Goal: Transaction & Acquisition: Purchase product/service

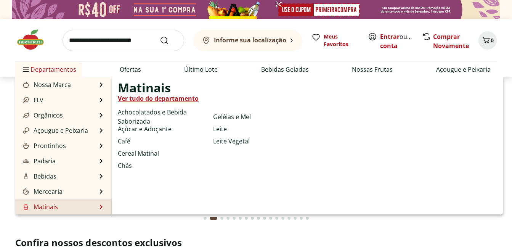
click at [61, 206] on li "Matinais Matinais Ver tudo do departamento Achocolatados e Bebida Saborizada Aç…" at bounding box center [63, 206] width 96 height 15
click at [87, 210] on li "Matinais Matinais Ver tudo do departamento Achocolatados e Bebida Saborizada Aç…" at bounding box center [63, 206] width 96 height 15
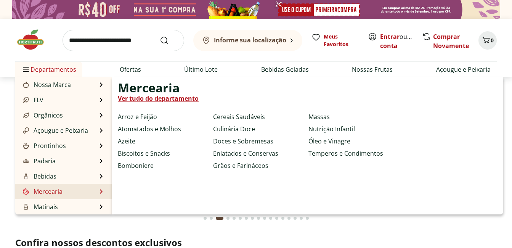
click at [170, 99] on link "Ver tudo do departamento" at bounding box center [158, 98] width 81 height 9
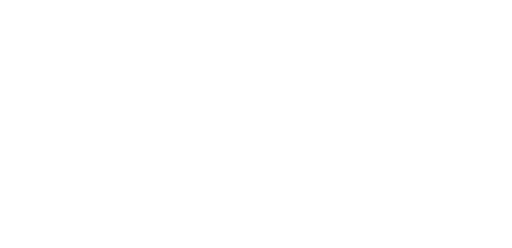
select select "**********"
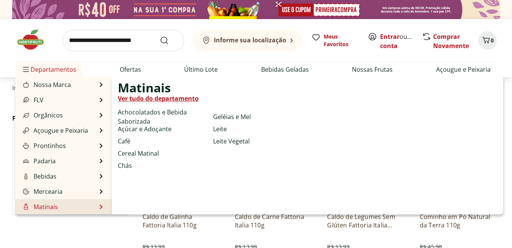
click at [151, 97] on link "Ver tudo do departamento" at bounding box center [158, 98] width 81 height 9
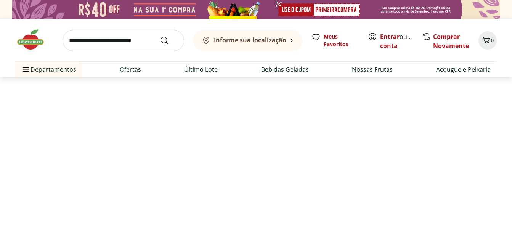
select select "**********"
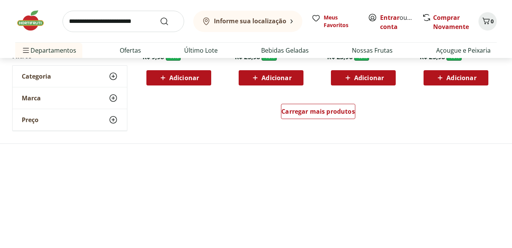
scroll to position [534, 0]
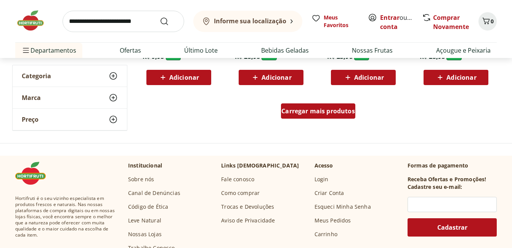
click at [341, 115] on div "Carregar mais produtos" at bounding box center [318, 110] width 74 height 15
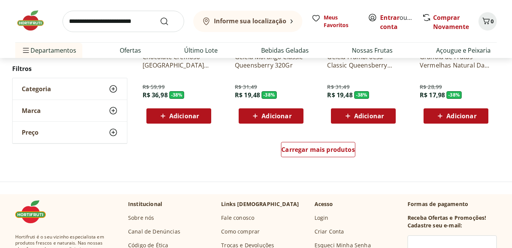
scroll to position [1068, 0]
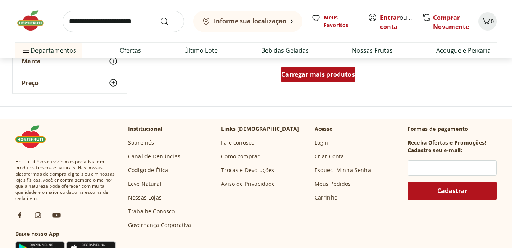
click at [311, 77] on span "Carregar mais produtos" at bounding box center [318, 74] width 74 height 6
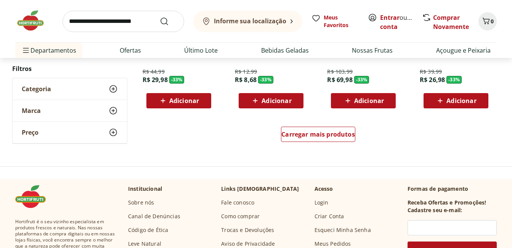
scroll to position [1525, 0]
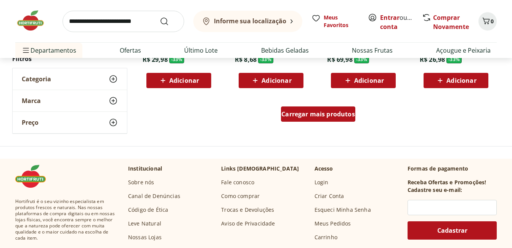
click at [328, 113] on span "Carregar mais produtos" at bounding box center [318, 114] width 74 height 6
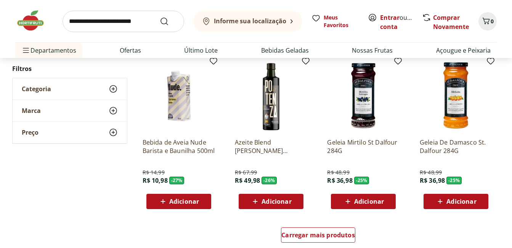
scroll to position [1983, 0]
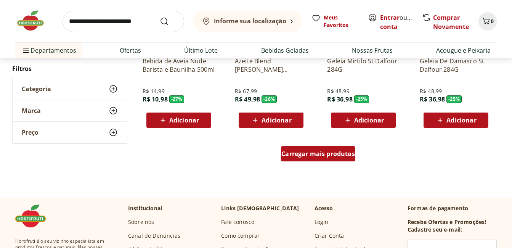
click at [307, 151] on span "Carregar mais produtos" at bounding box center [318, 154] width 74 height 6
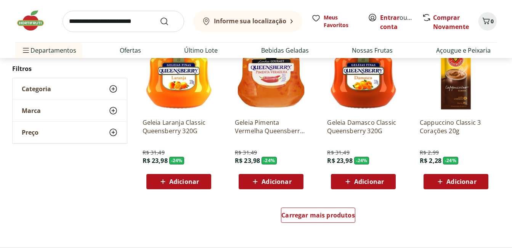
scroll to position [2517, 0]
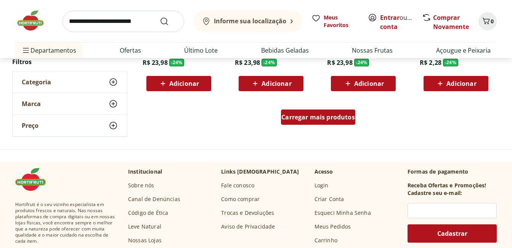
click at [344, 119] on span "Carregar mais produtos" at bounding box center [318, 117] width 74 height 6
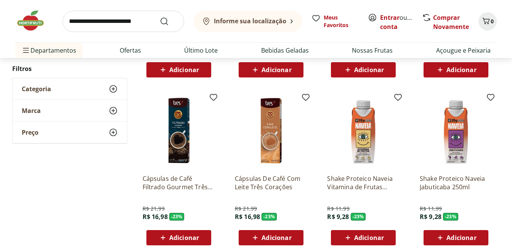
scroll to position [3051, 0]
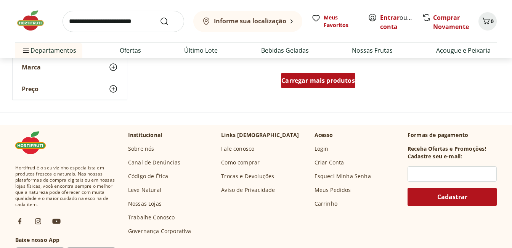
click at [328, 81] on span "Carregar mais produtos" at bounding box center [318, 80] width 74 height 6
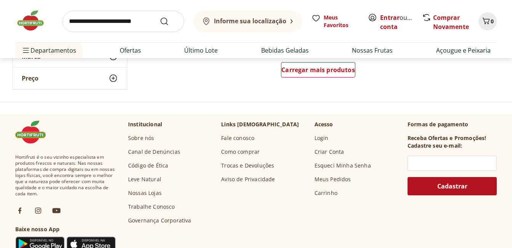
scroll to position [3547, 0]
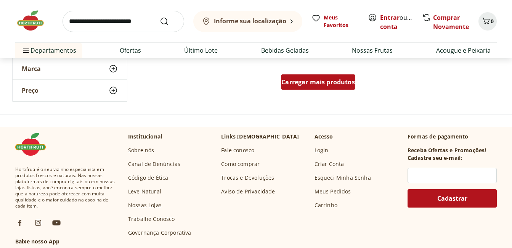
click at [322, 80] on span "Carregar mais produtos" at bounding box center [318, 82] width 74 height 6
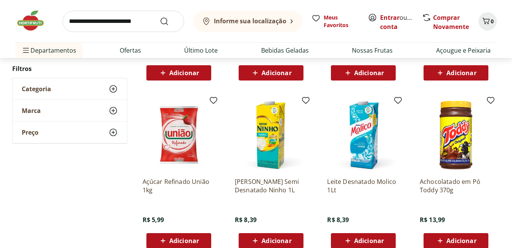
scroll to position [4004, 0]
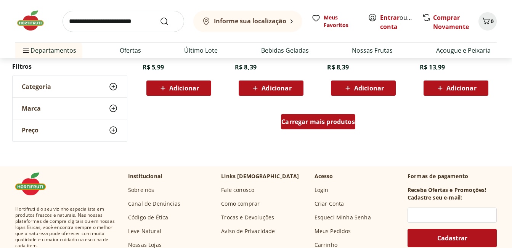
click at [338, 122] on span "Carregar mais produtos" at bounding box center [318, 122] width 74 height 6
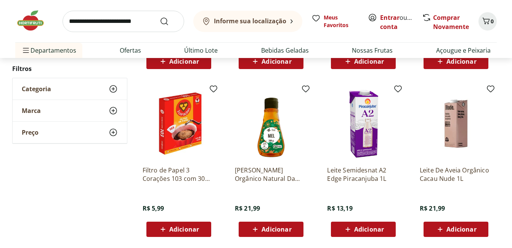
scroll to position [4500, 0]
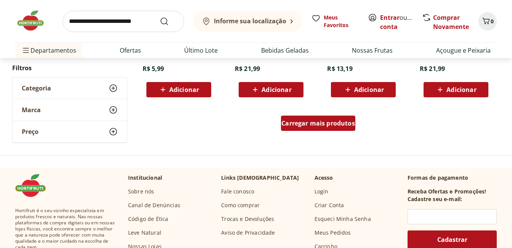
click at [338, 125] on span "Carregar mais produtos" at bounding box center [318, 123] width 74 height 6
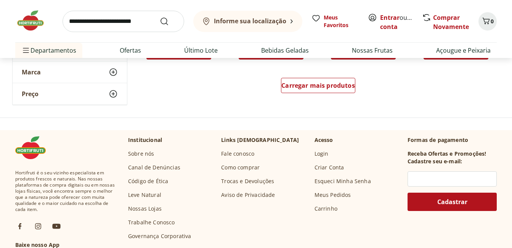
scroll to position [5034, 0]
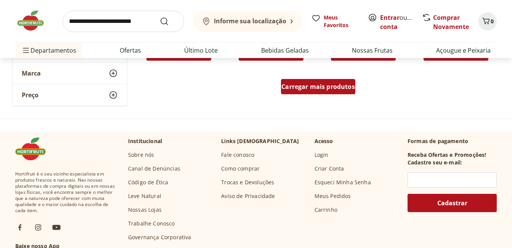
click at [330, 85] on span "Carregar mais produtos" at bounding box center [318, 87] width 74 height 6
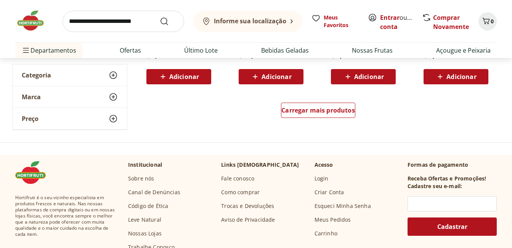
scroll to position [5492, 0]
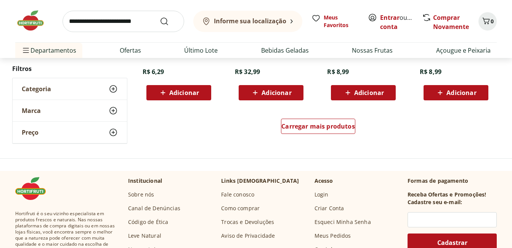
click at [339, 117] on div "Carregar mais produtos" at bounding box center [318, 127] width 370 height 37
click at [342, 124] on span "Carregar mais produtos" at bounding box center [318, 126] width 74 height 6
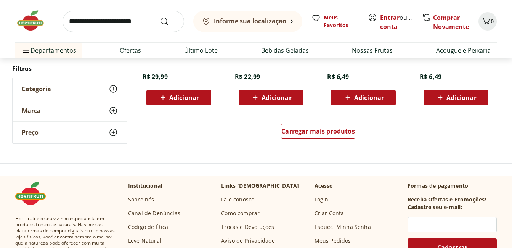
scroll to position [6026, 0]
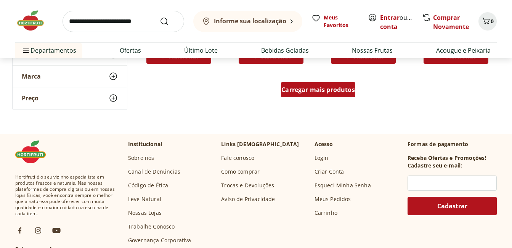
click at [320, 88] on span "Carregar mais produtos" at bounding box center [318, 90] width 74 height 6
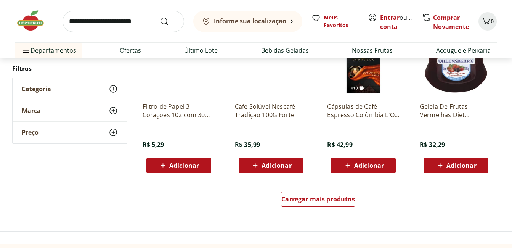
scroll to position [6521, 0]
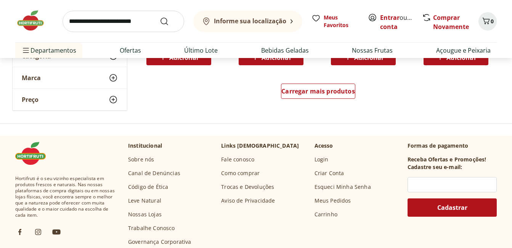
click at [305, 79] on div "Carregar mais produtos" at bounding box center [318, 92] width 370 height 37
click at [331, 91] on span "Carregar mais produtos" at bounding box center [318, 91] width 74 height 6
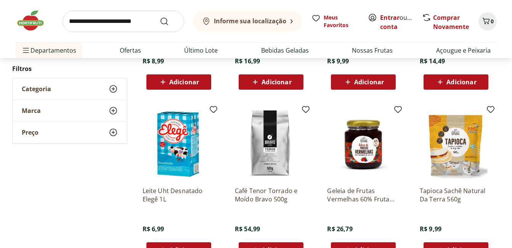
scroll to position [7017, 0]
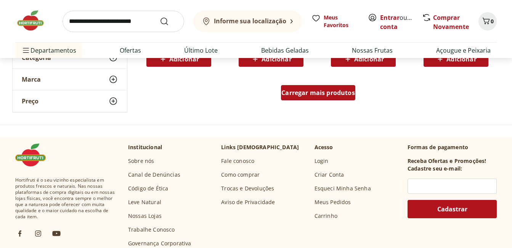
click at [331, 94] on span "Carregar mais produtos" at bounding box center [318, 93] width 74 height 6
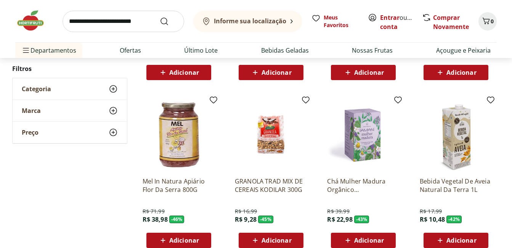
scroll to position [204, 0]
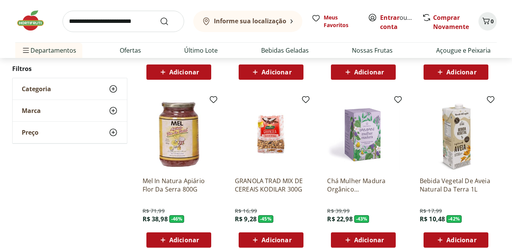
click at [467, 127] on img at bounding box center [456, 134] width 72 height 72
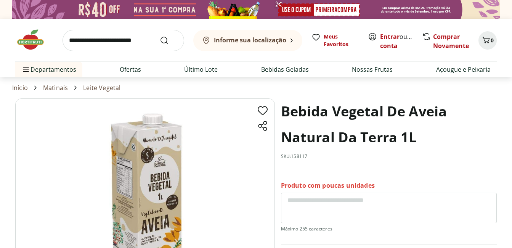
scroll to position [204, 0]
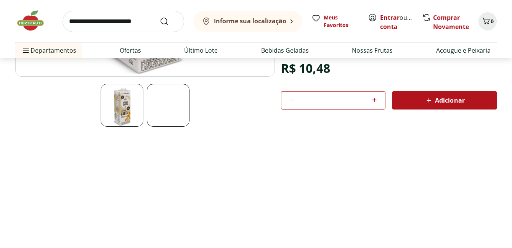
select select "**********"
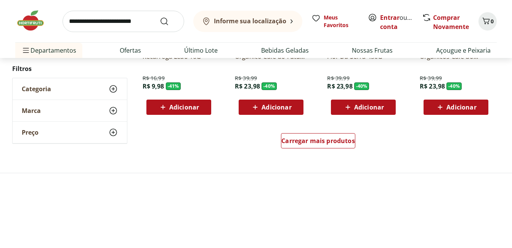
scroll to position [585, 0]
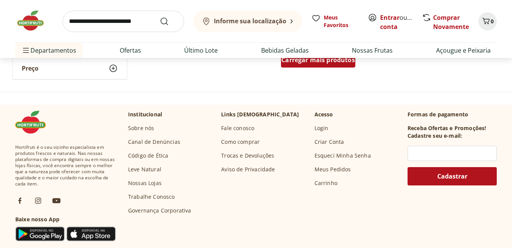
click at [326, 66] on div "Carregar mais produtos" at bounding box center [318, 59] width 74 height 15
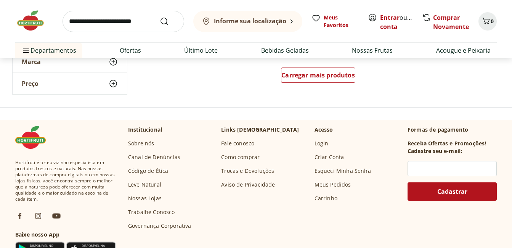
scroll to position [1005, 0]
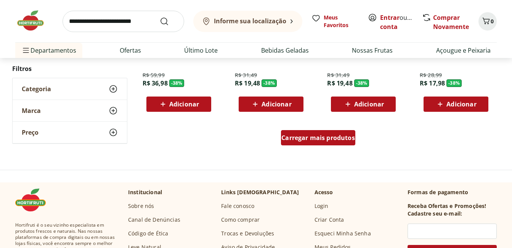
click at [330, 140] on span "Carregar mais produtos" at bounding box center [318, 138] width 74 height 6
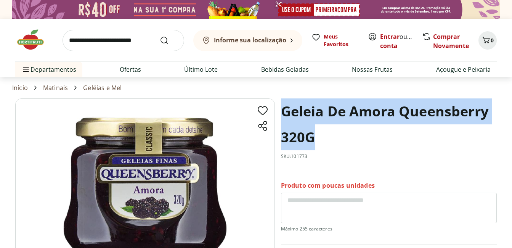
drag, startPoint x: 284, startPoint y: 111, endPoint x: 398, endPoint y: 141, distance: 118.1
click at [398, 141] on h1 "Geleia De Amora Queensberry 320G" at bounding box center [389, 124] width 216 height 52
copy h1 "Geleia De Amora Queensberry 320G"
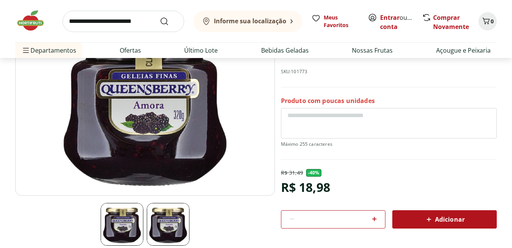
scroll to position [114, 0]
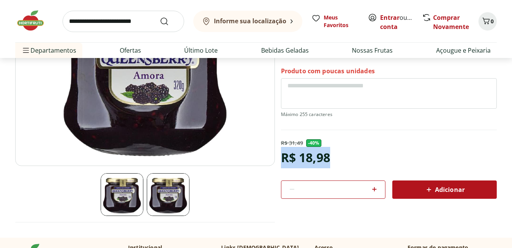
drag, startPoint x: 282, startPoint y: 154, endPoint x: 334, endPoint y: 159, distance: 52.5
click at [334, 159] on div "R$ 31,49 - 40 % R$ 18,98 * Adicionar" at bounding box center [389, 168] width 216 height 59
copy div "R$ 18,98"
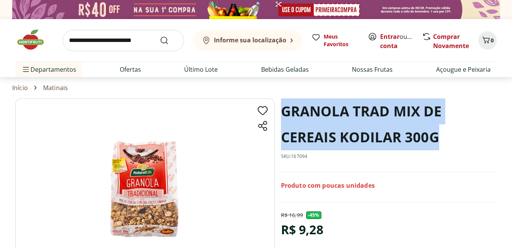
drag, startPoint x: 285, startPoint y: 106, endPoint x: 461, endPoint y: 137, distance: 178.5
click at [461, 137] on h1 "GRANOLA TRAD MIX DE CEREAIS KODILAR 300G" at bounding box center [389, 124] width 216 height 52
copy h1 "GRANOLA TRAD MIX DE CEREAIS KODILAR 300G"
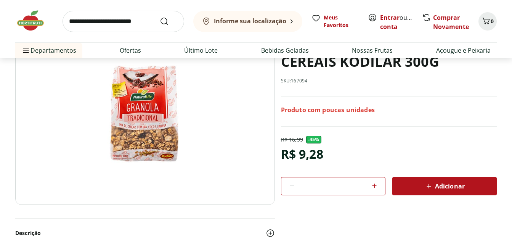
scroll to position [76, 0]
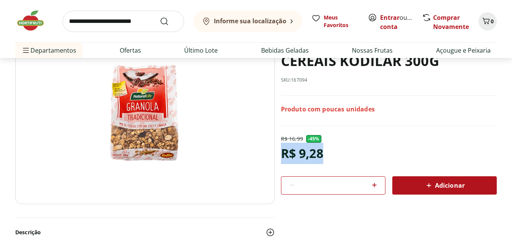
drag, startPoint x: 284, startPoint y: 155, endPoint x: 334, endPoint y: 154, distance: 50.7
click at [334, 154] on div "R$ 16,99 - 45 % R$ 9,28 * Adicionar" at bounding box center [389, 164] width 216 height 59
copy div "R$ 9,28"
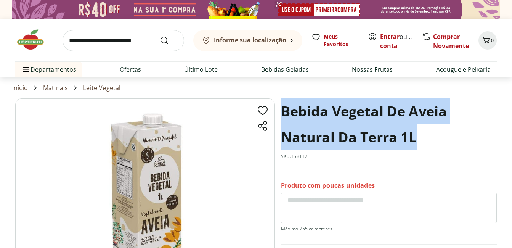
drag, startPoint x: 285, startPoint y: 111, endPoint x: 449, endPoint y: 133, distance: 165.1
click at [449, 133] on h1 "Bebida Vegetal De Aveia Natural Da Terra 1L" at bounding box center [389, 124] width 216 height 52
copy h1 "Bebida Vegetal De Aveia Natural Da Terra 1L"
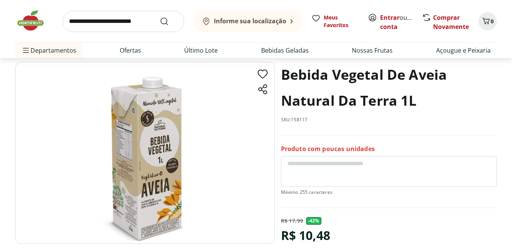
scroll to position [76, 0]
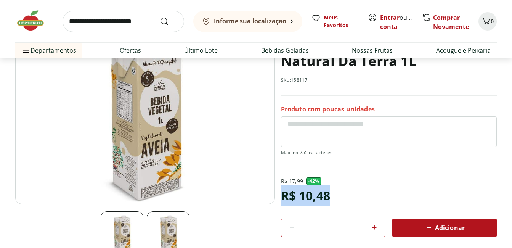
drag, startPoint x: 284, startPoint y: 192, endPoint x: 345, endPoint y: 197, distance: 61.3
click at [345, 197] on div "R$ 17,99 - 42 % R$ 10,48 * Adicionar" at bounding box center [389, 206] width 216 height 59
copy div "R$ 10,48"
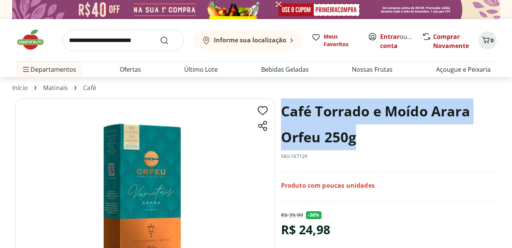
drag, startPoint x: 285, startPoint y: 106, endPoint x: 464, endPoint y: 137, distance: 181.6
click at [464, 137] on h1 "Café Torrado e Moído Arara Orfeu 250g" at bounding box center [389, 124] width 216 height 52
copy h1 "Café Torrado e Moído Arara Orfeu 250g"
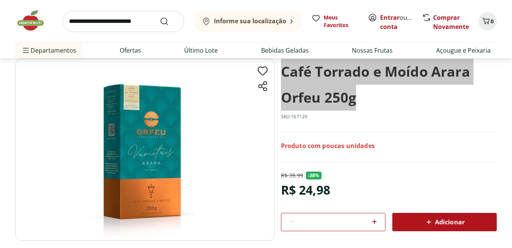
scroll to position [114, 0]
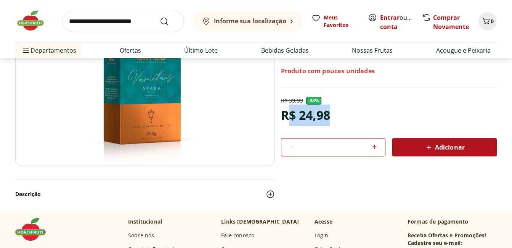
click at [334, 114] on div "R$ 39,99 - 38 % R$ 24,98 * Adicionar" at bounding box center [389, 126] width 216 height 59
drag, startPoint x: 334, startPoint y: 114, endPoint x: 341, endPoint y: 115, distance: 6.1
click at [341, 115] on div "R$ 39,99 - 38 % R$ 24,98 * Adicionar" at bounding box center [389, 126] width 216 height 59
copy div "R$ 24,98"
